Goal: Communication & Community: Answer question/provide support

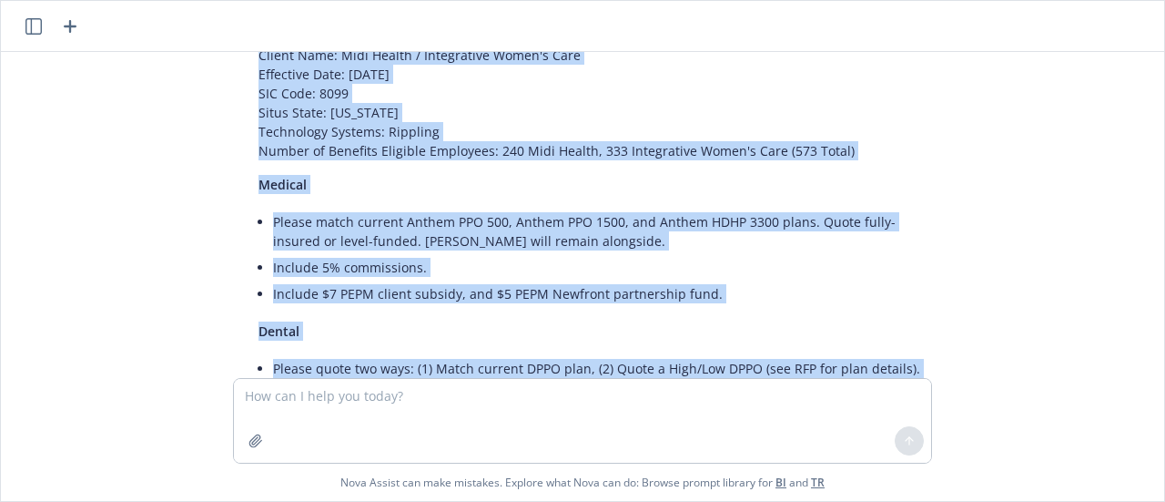
scroll to position [1357, 0]
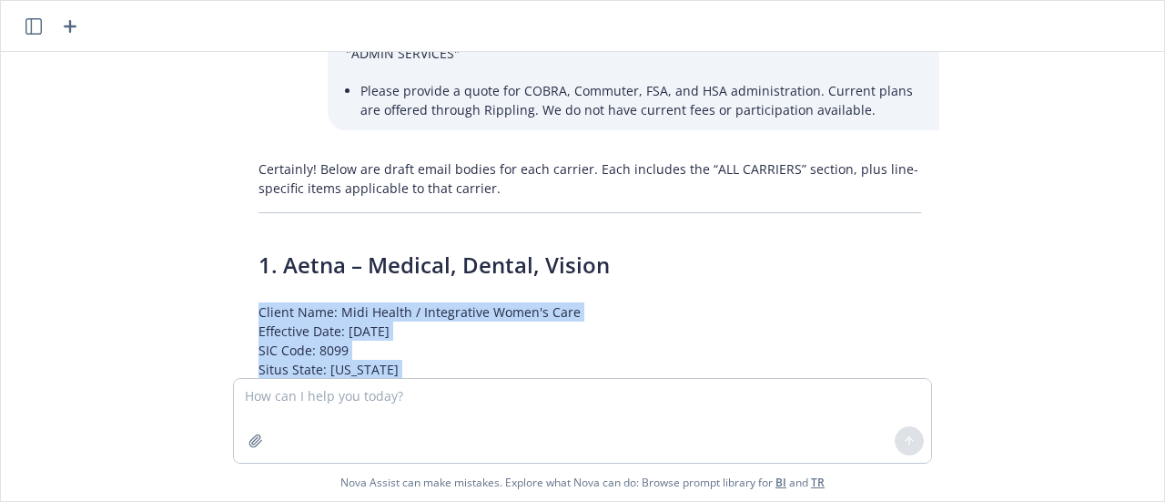
drag, startPoint x: 927, startPoint y: 287, endPoint x: 243, endPoint y: 283, distance: 683.6
copy div "Client Name: Midi Health / Integrative Women's Care Effective Date: [DATE] SIC …"
